Goal: Task Accomplishment & Management: Manage account settings

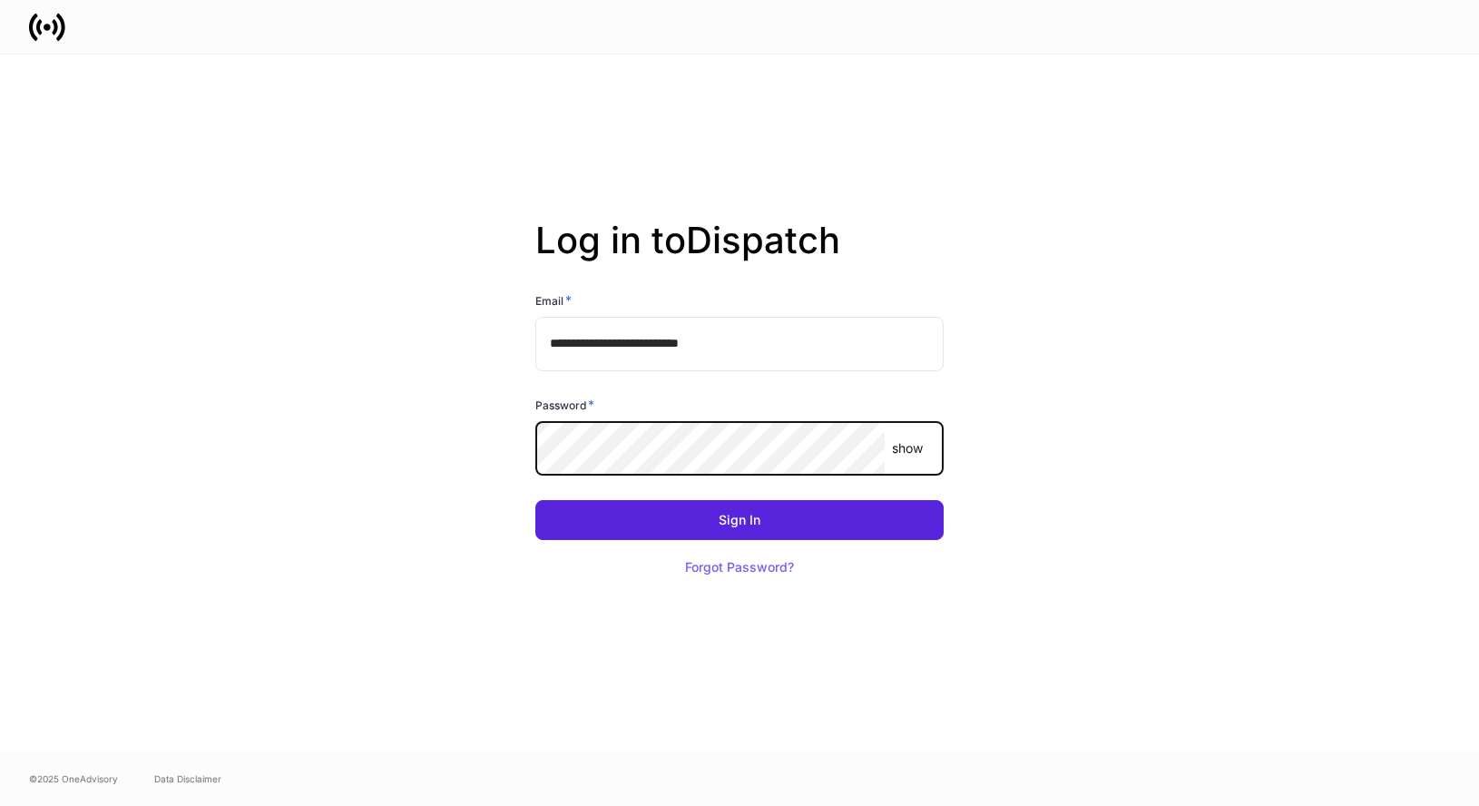
click at [0, 805] on com-1password-button at bounding box center [0, 806] width 0 height 0
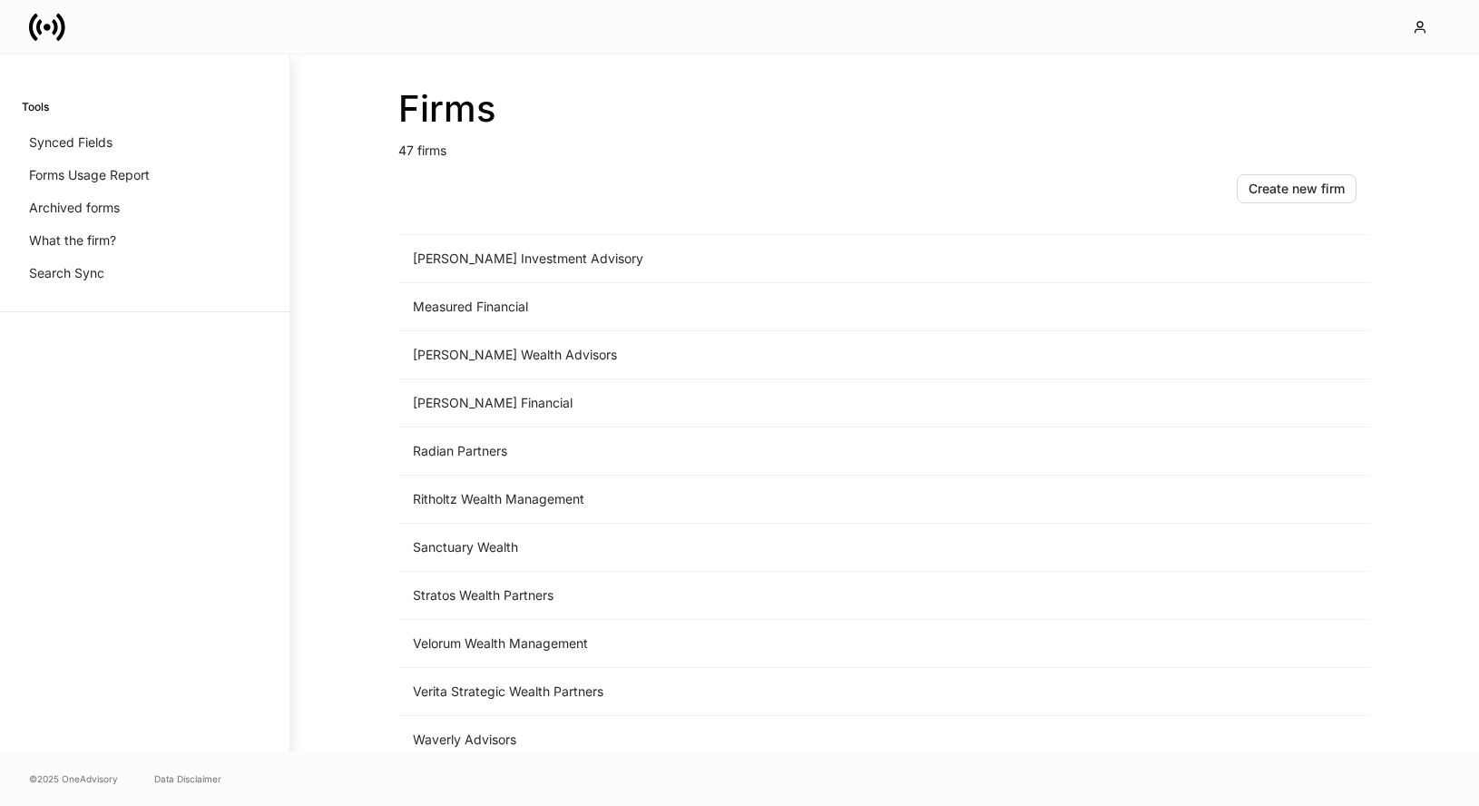
scroll to position [1791, 0]
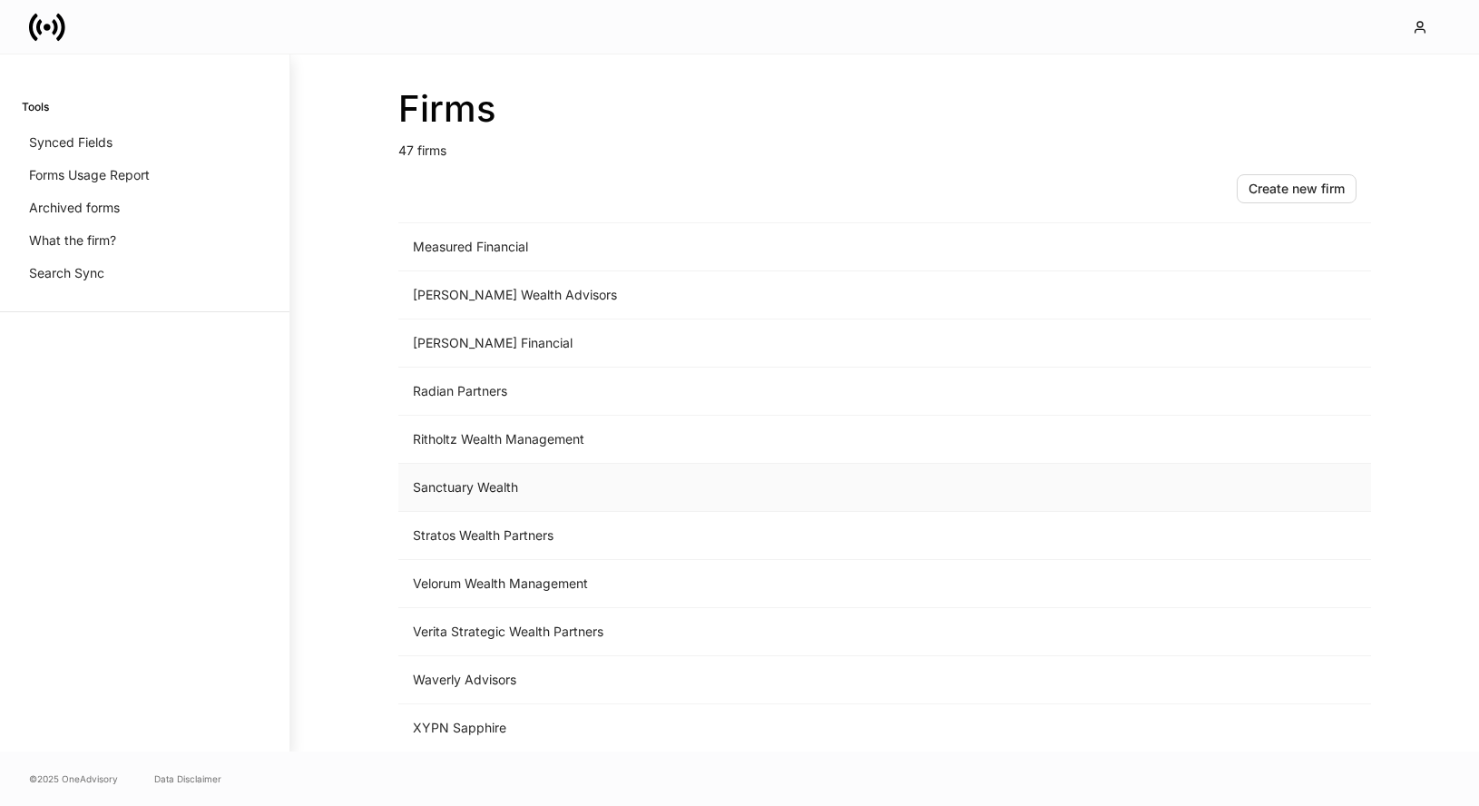
click at [685, 490] on td "Sanctuary Wealth" at bounding box center [733, 488] width 671 height 48
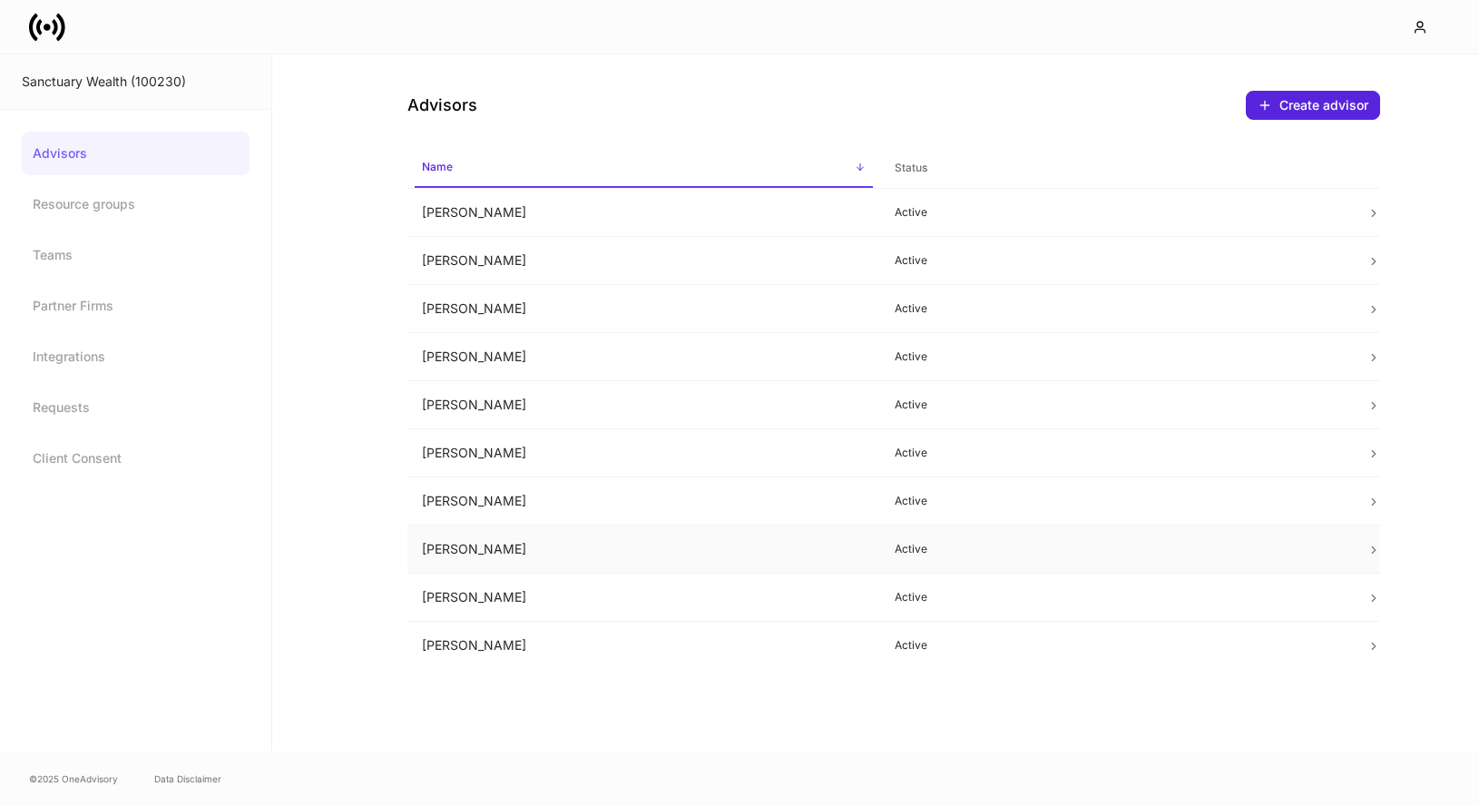
click at [600, 553] on td "[PERSON_NAME]" at bounding box center [643, 549] width 473 height 48
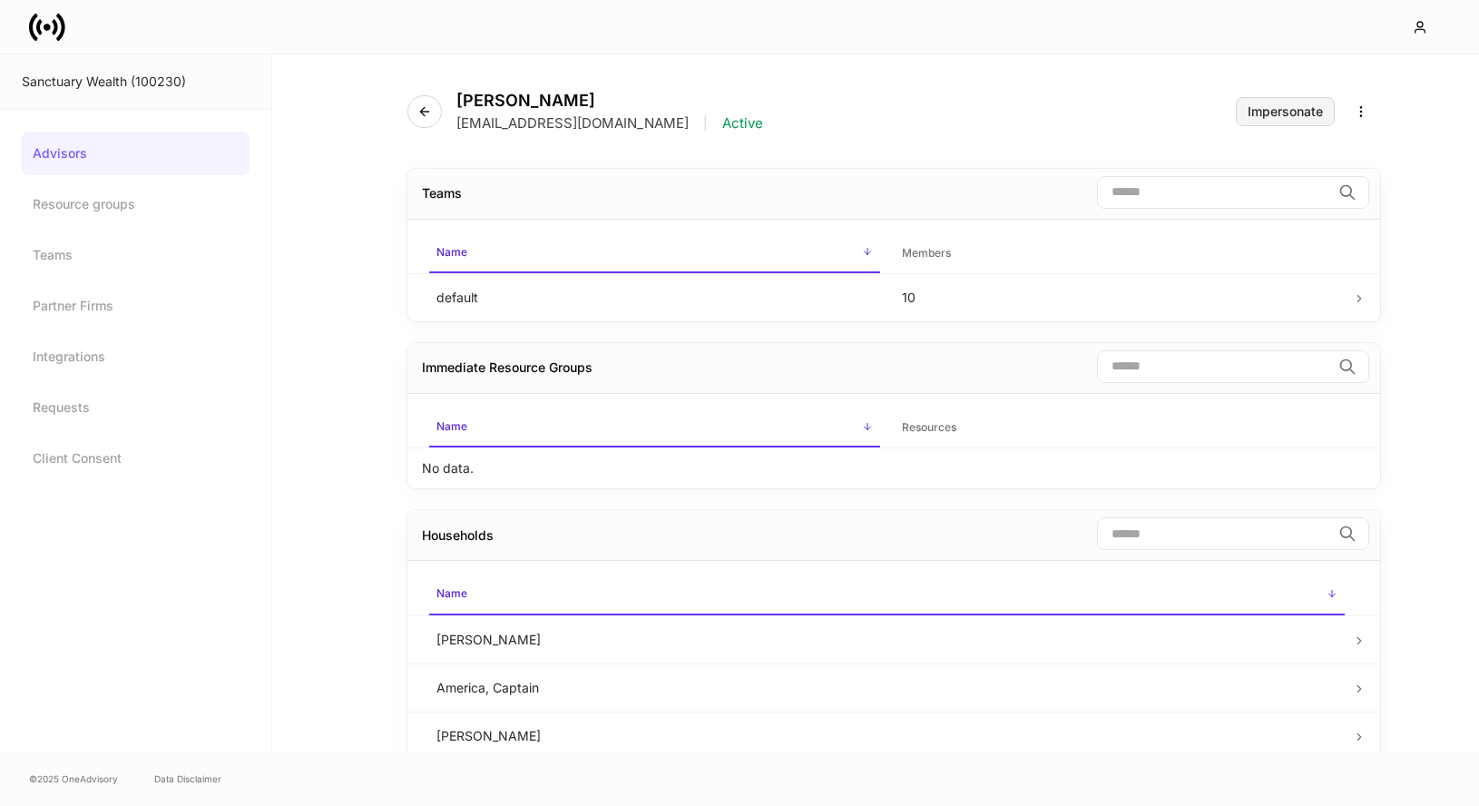
click at [1248, 107] on div "Impersonate" at bounding box center [1285, 111] width 75 height 13
